Goal: Book appointment/travel/reservation

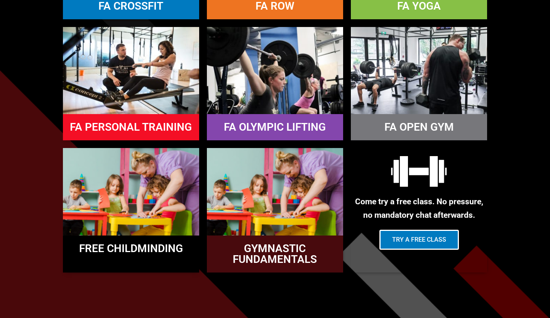
scroll to position [810, 0]
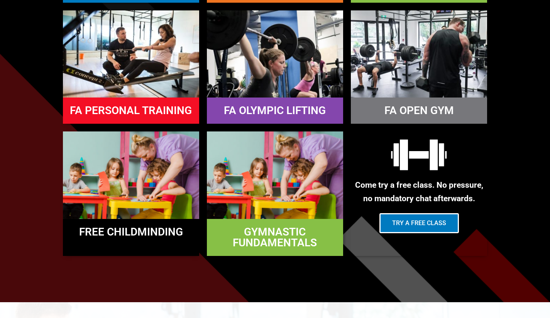
click at [265, 174] on img at bounding box center [275, 175] width 136 height 87
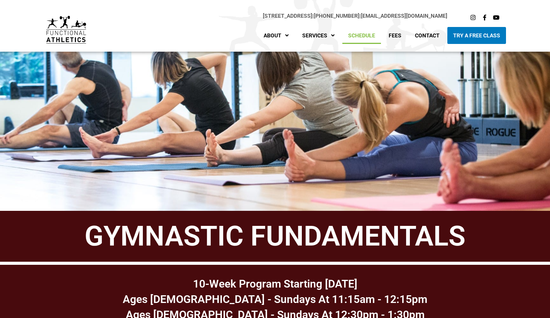
click at [360, 37] on link "Schedule" at bounding box center [361, 35] width 39 height 17
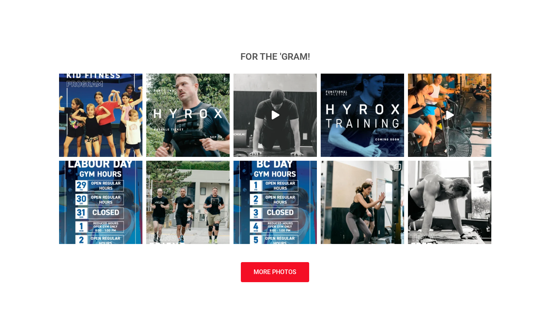
scroll to position [579, 0]
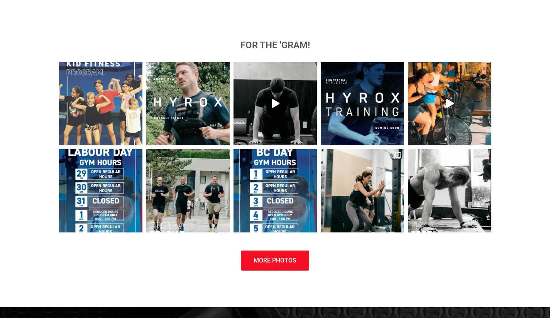
click at [111, 115] on img at bounding box center [100, 103] width 83 height 83
